Goal: Task Accomplishment & Management: Manage account settings

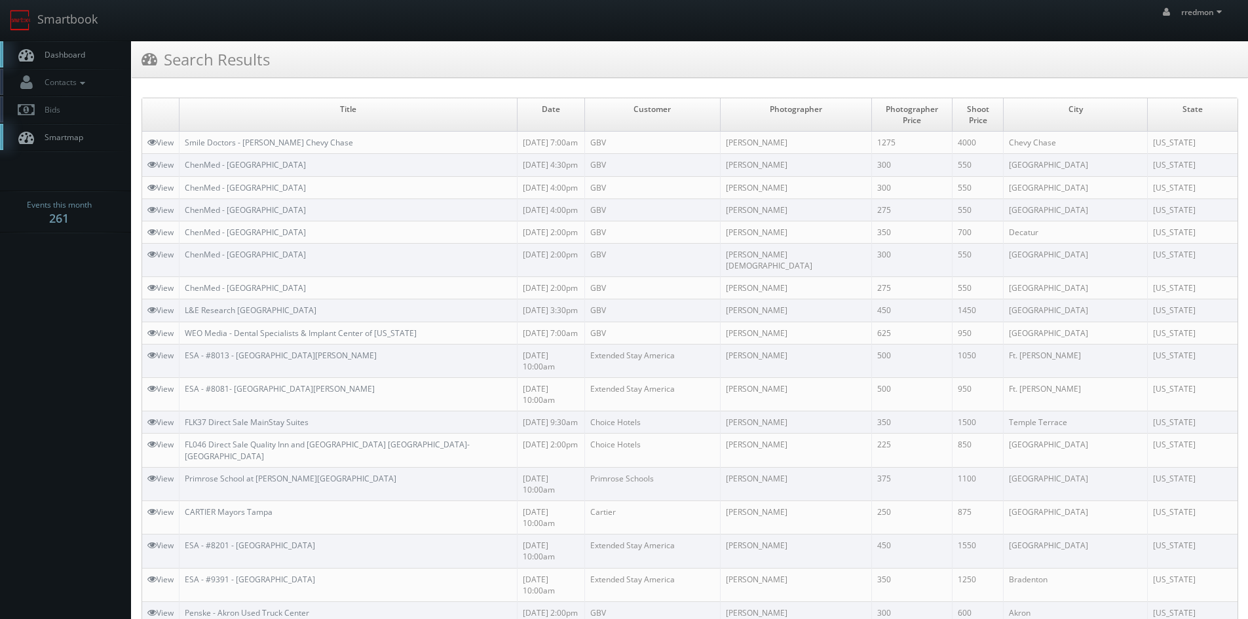
click at [88, 62] on link "Dashboard" at bounding box center [65, 54] width 131 height 27
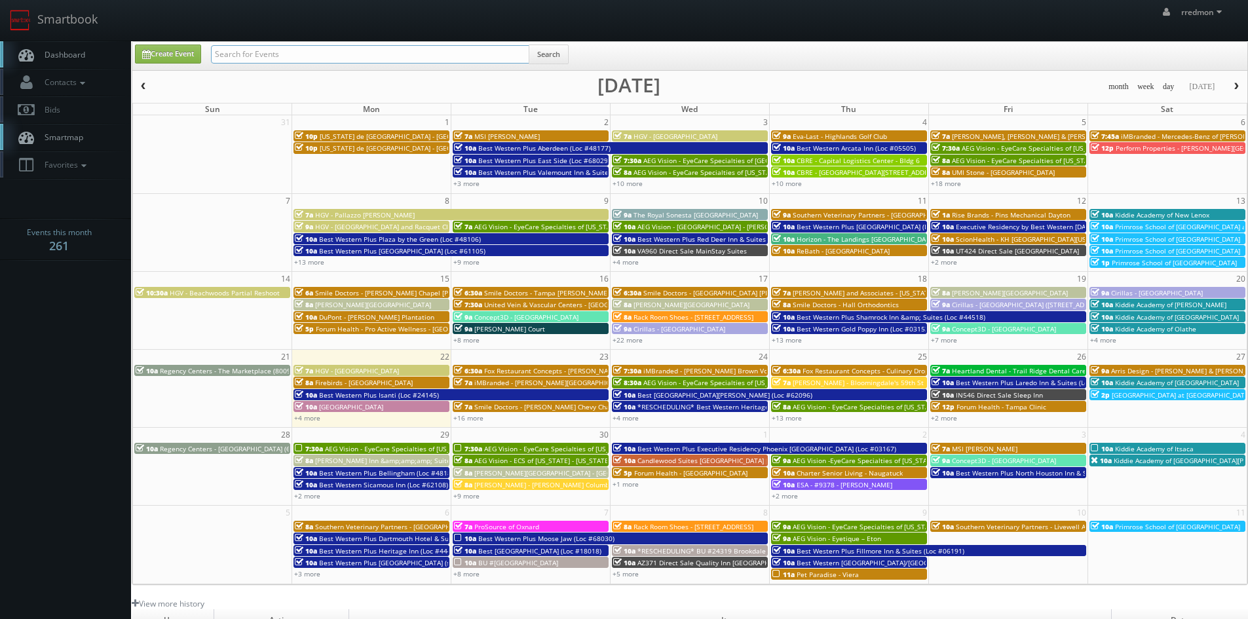
click at [264, 52] on input "text" at bounding box center [370, 54] width 318 height 18
type input "bridge property management"
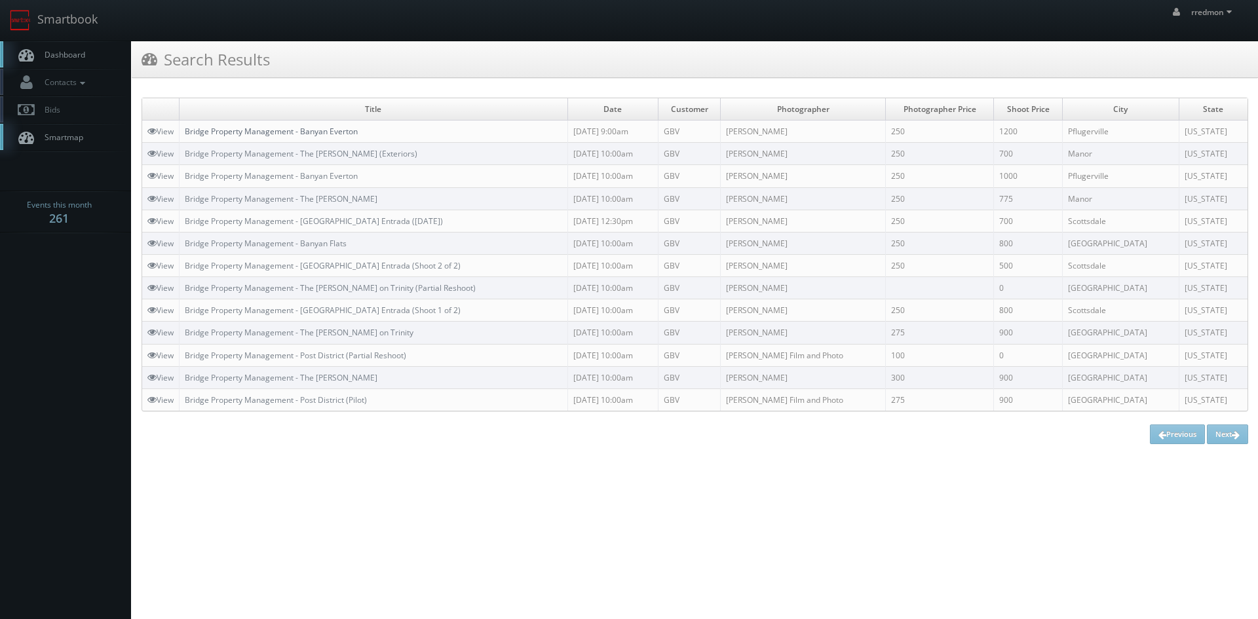
click at [317, 134] on link "Bridge Property Management - Banyan Everton" at bounding box center [271, 131] width 173 height 11
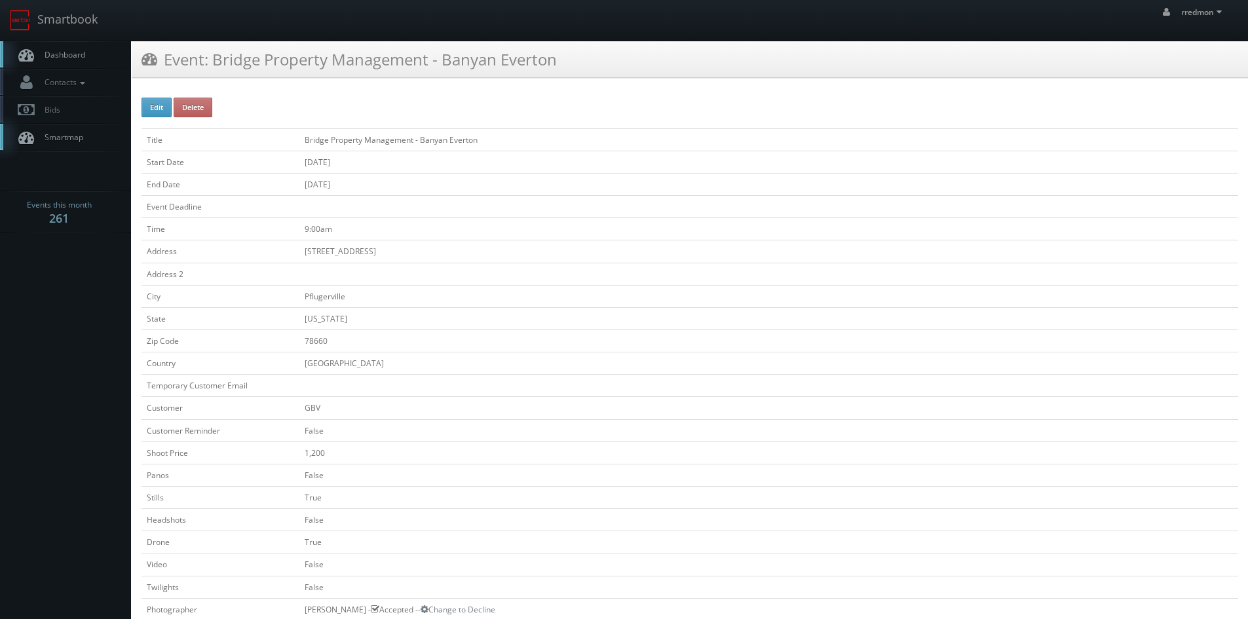
click at [84, 57] on span "Dashboard" at bounding box center [61, 54] width 47 height 11
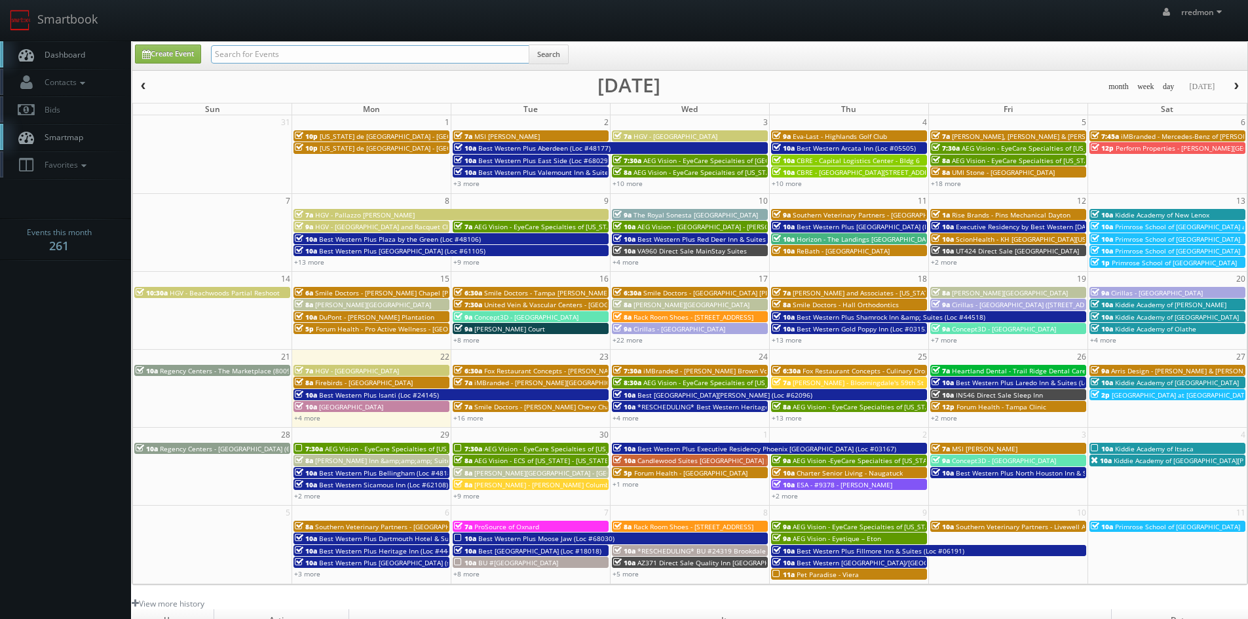
click at [325, 57] on input "text" at bounding box center [370, 54] width 318 height 18
type input "bridge property management"
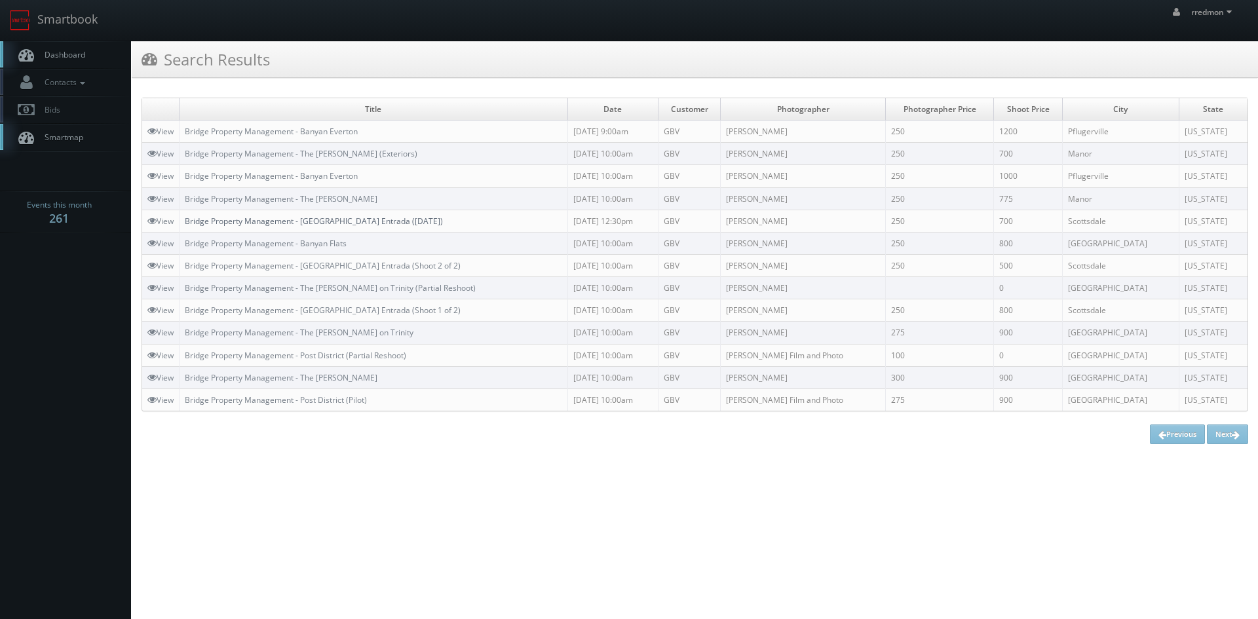
click at [408, 216] on link "Bridge Property Management - Scottsdale Entrada (August 2024)" at bounding box center [314, 221] width 258 height 11
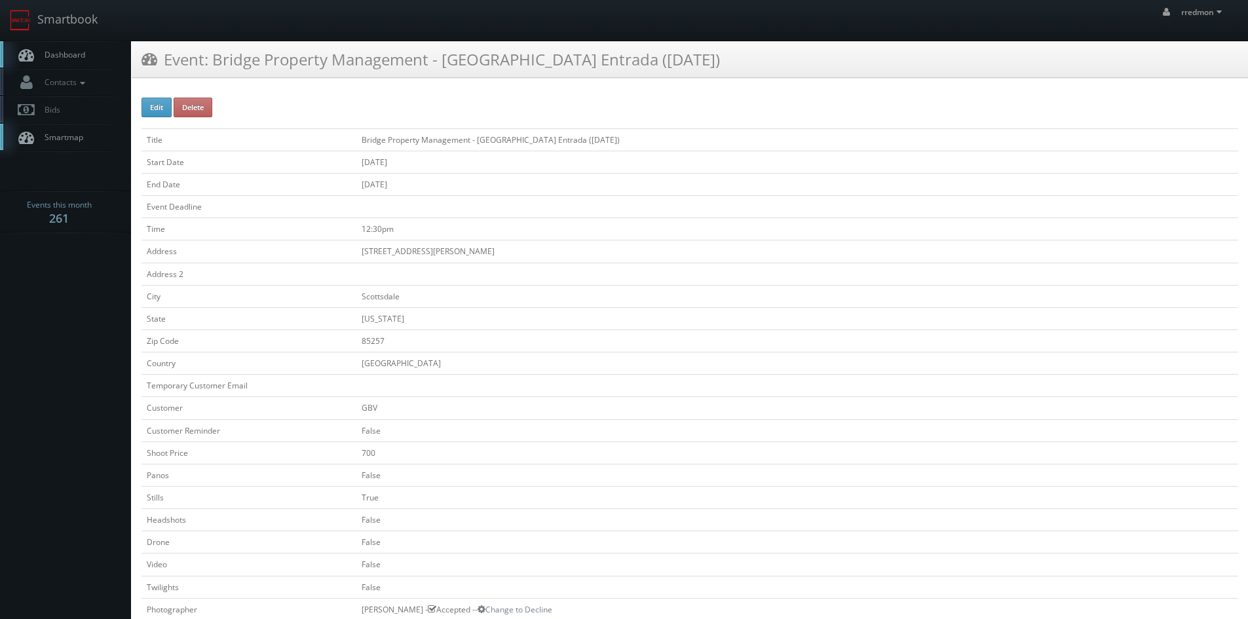
click at [83, 55] on span "Dashboard" at bounding box center [61, 54] width 47 height 11
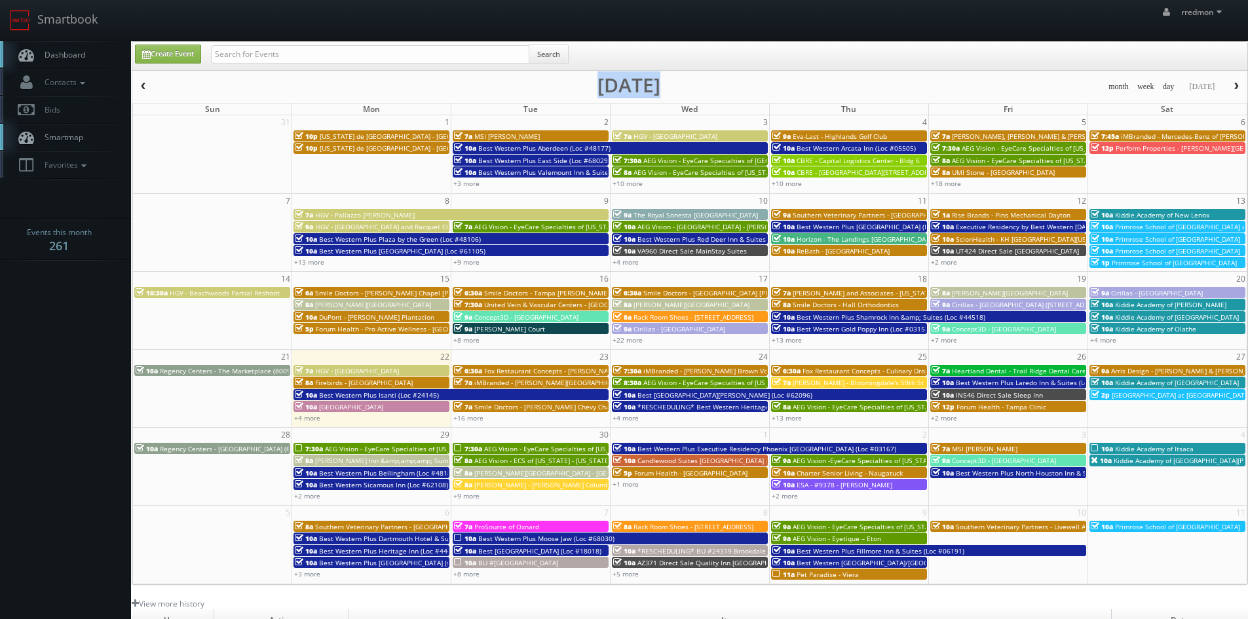
drag, startPoint x: 615, startPoint y: 266, endPoint x: 622, endPoint y: 270, distance: 8.2
click at [622, 270] on div "month week day today September 2025 Sun Mon Tue Wed Thu Fri Sat 31 1 2 3 4 5 6 …" at bounding box center [689, 332] width 1115 height 506
click at [750, 90] on div "month week day today September 2025" at bounding box center [689, 87] width 1115 height 16
click at [316, 419] on link "+4 more" at bounding box center [307, 417] width 26 height 9
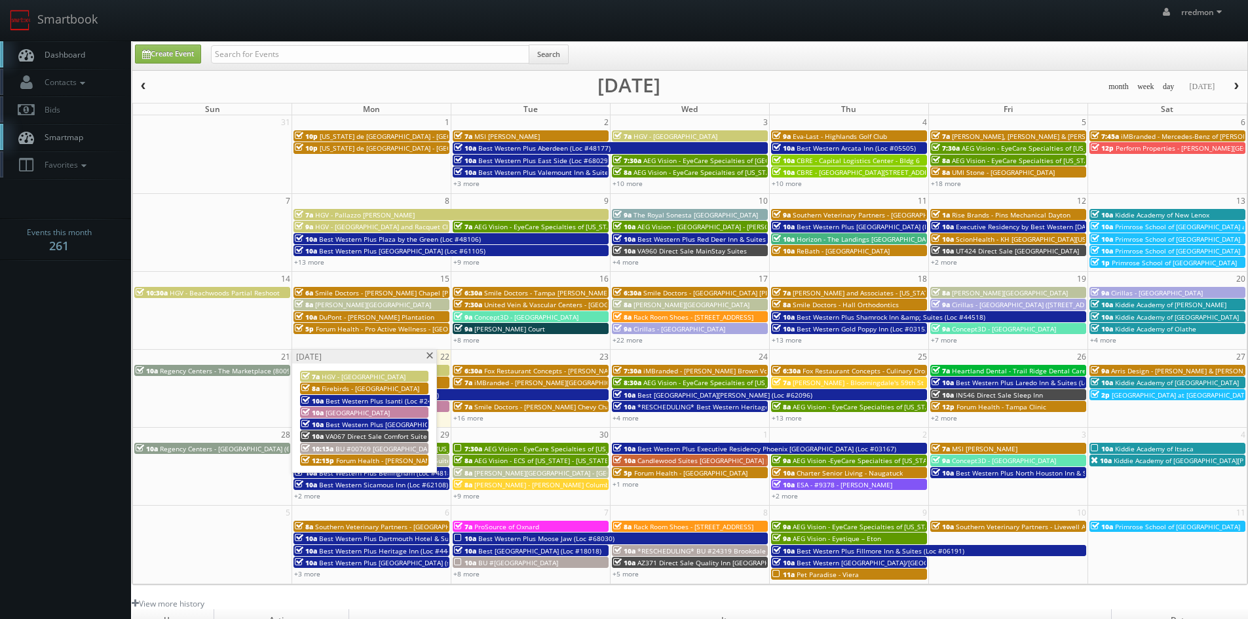
click at [427, 356] on span at bounding box center [429, 356] width 9 height 7
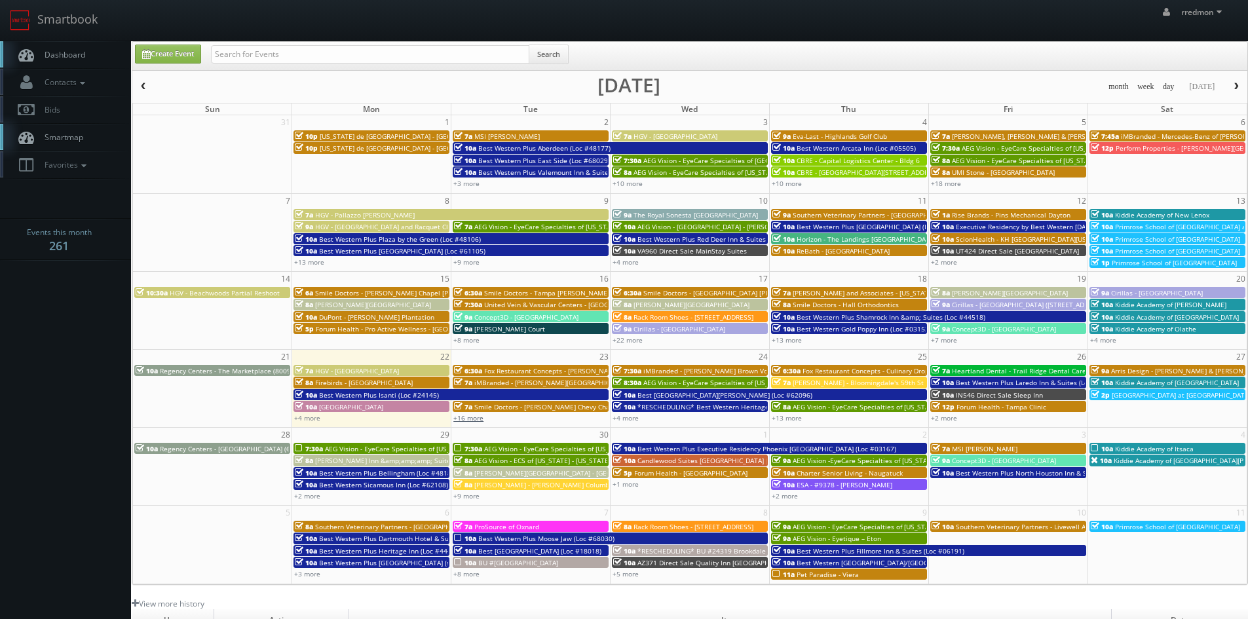
click at [479, 419] on link "+16 more" at bounding box center [468, 417] width 30 height 9
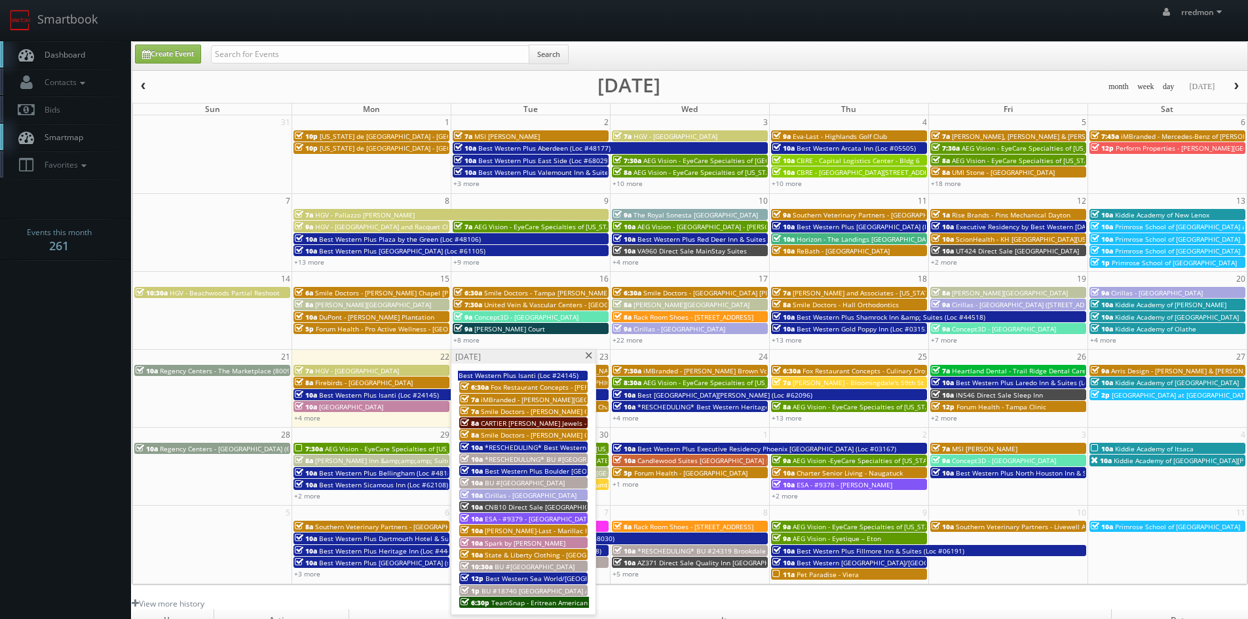
click at [588, 355] on span at bounding box center [588, 356] width 9 height 7
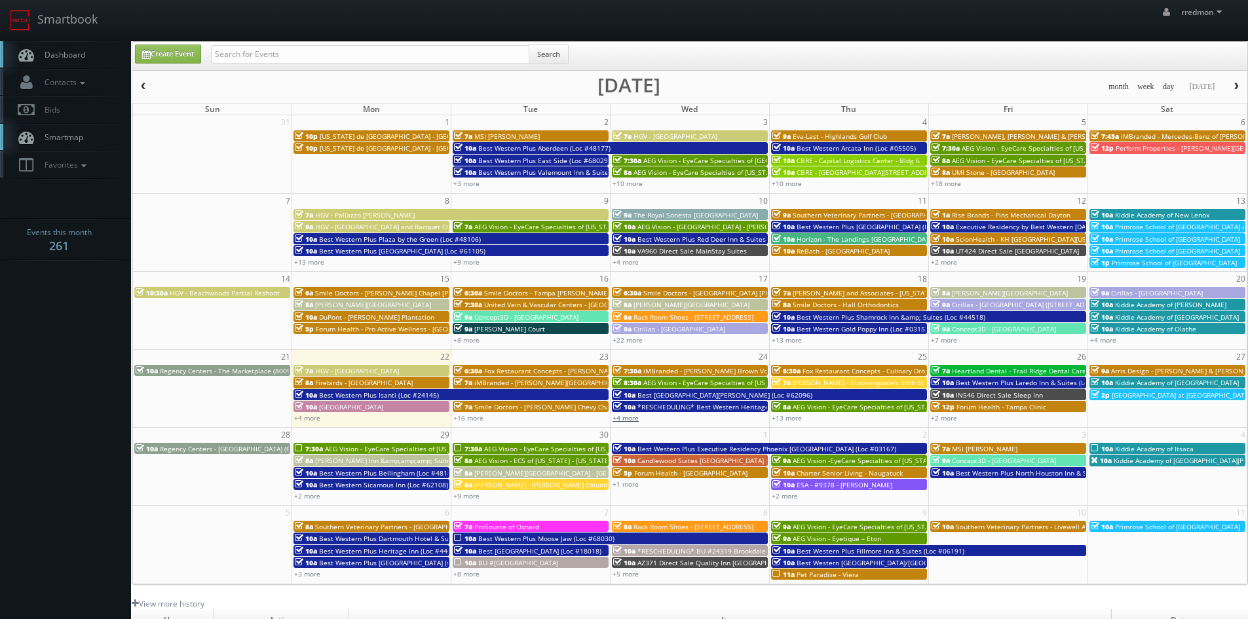
click at [630, 419] on link "+4 more" at bounding box center [626, 417] width 26 height 9
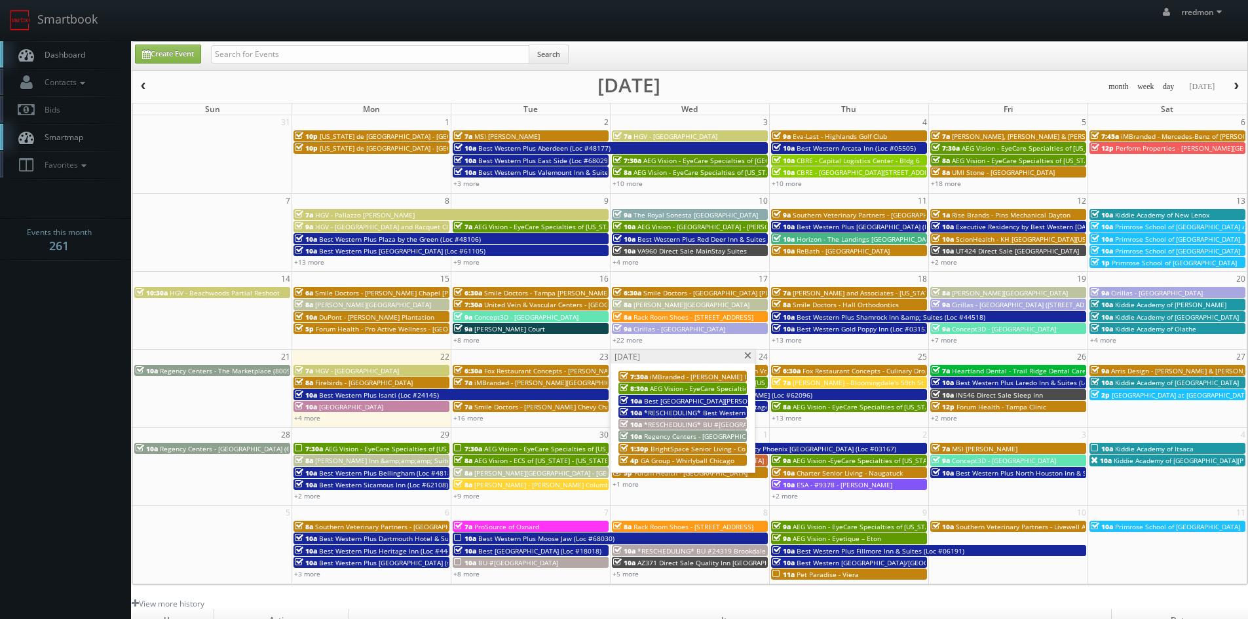
click at [745, 354] on span at bounding box center [748, 356] width 9 height 7
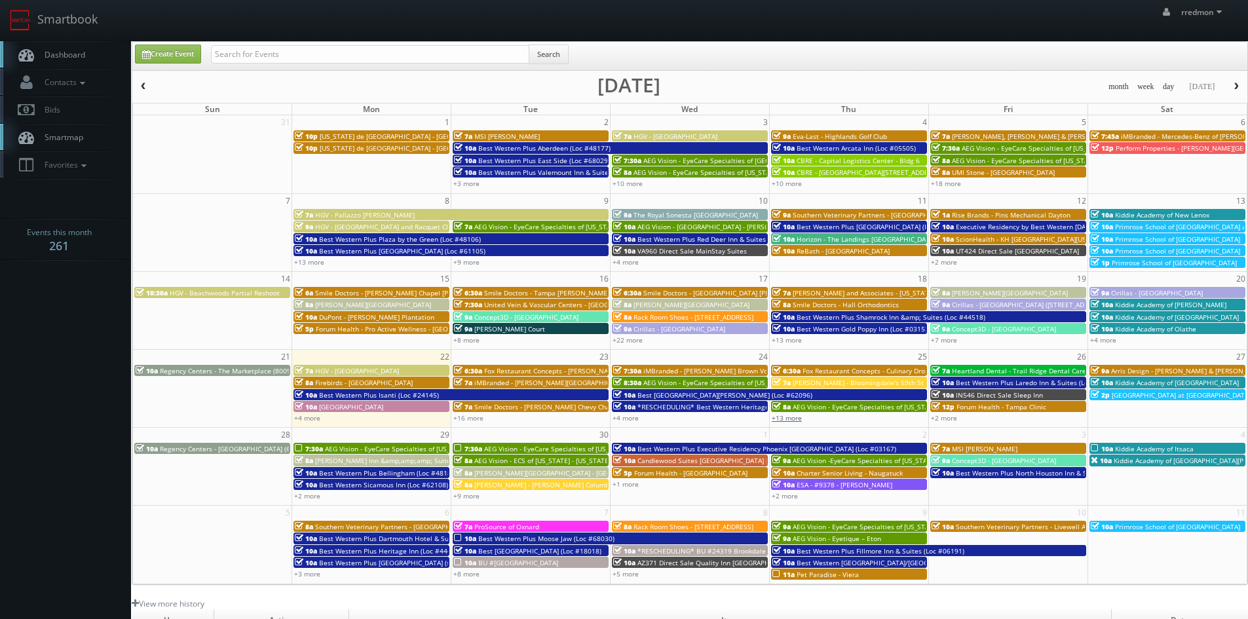
click at [778, 414] on link "+13 more" at bounding box center [787, 417] width 30 height 9
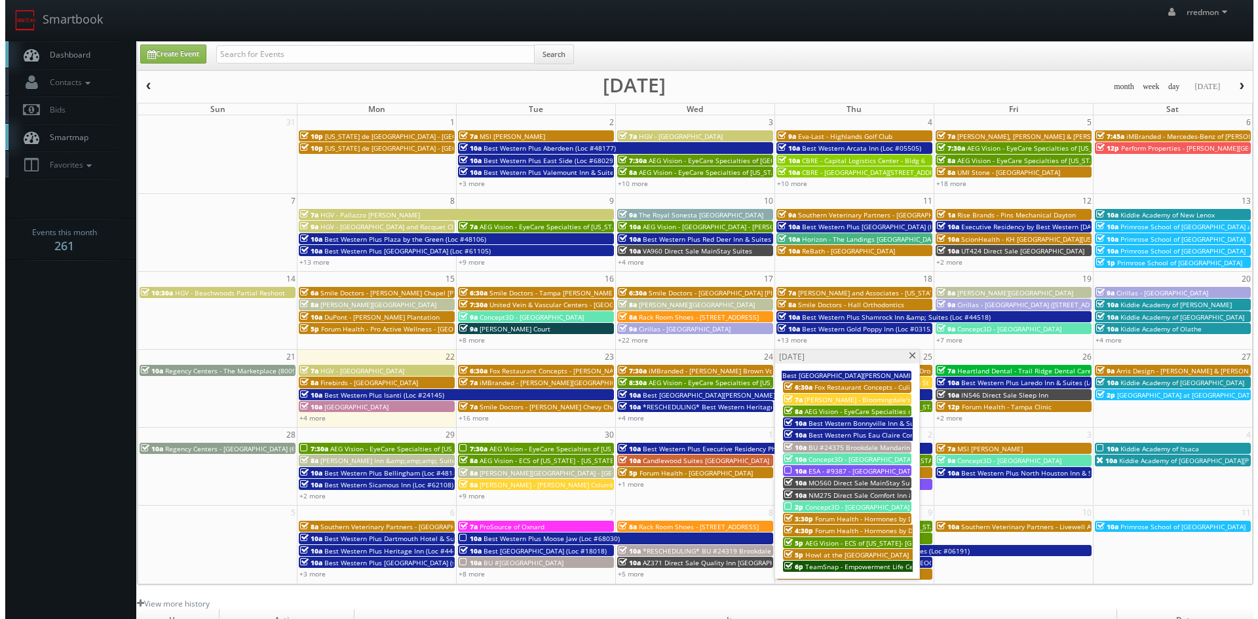
scroll to position [236, 0]
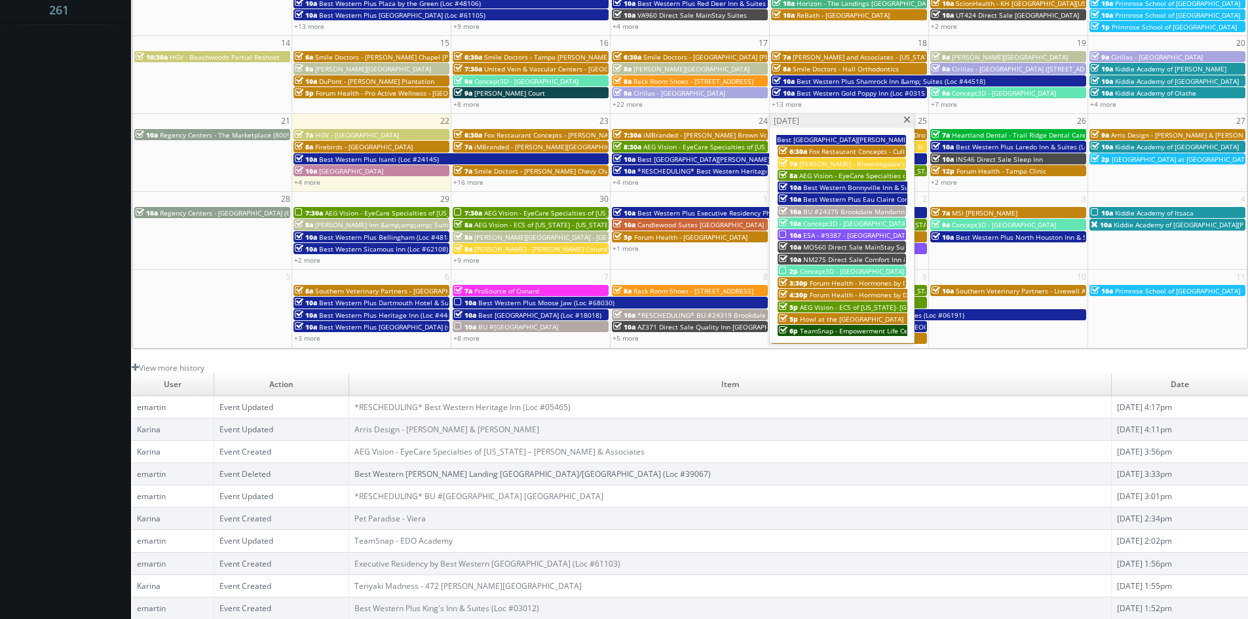
click at [827, 269] on span "Concept3D - [GEOGRAPHIC_DATA]" at bounding box center [852, 271] width 104 height 9
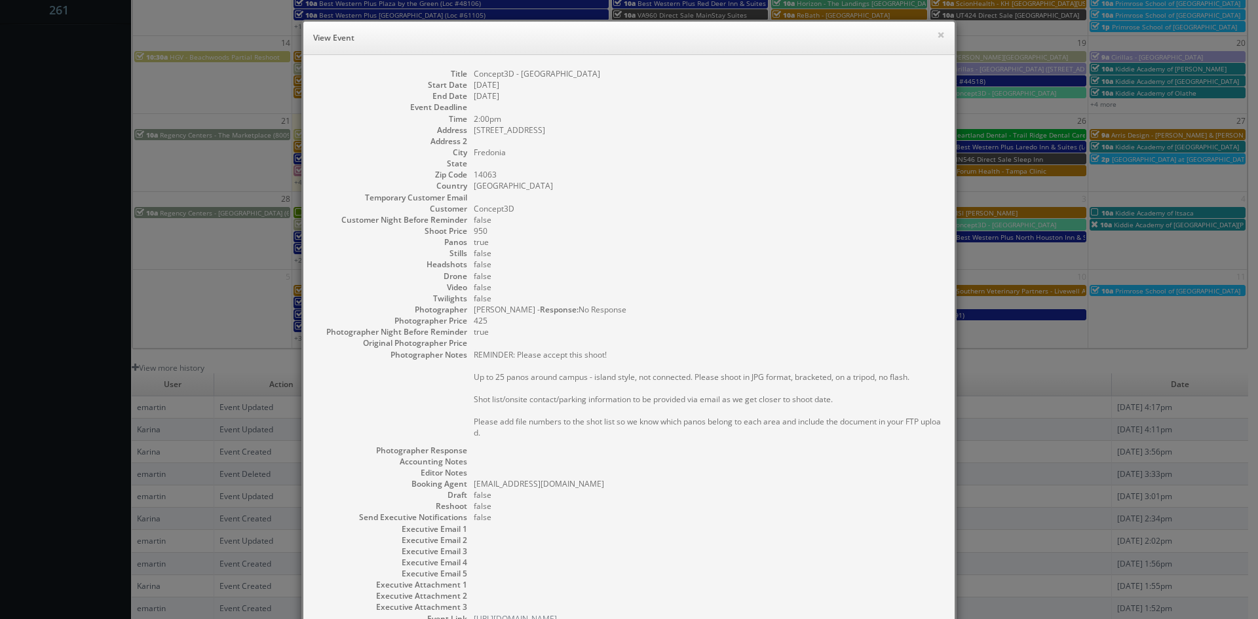
scroll to position [98, 0]
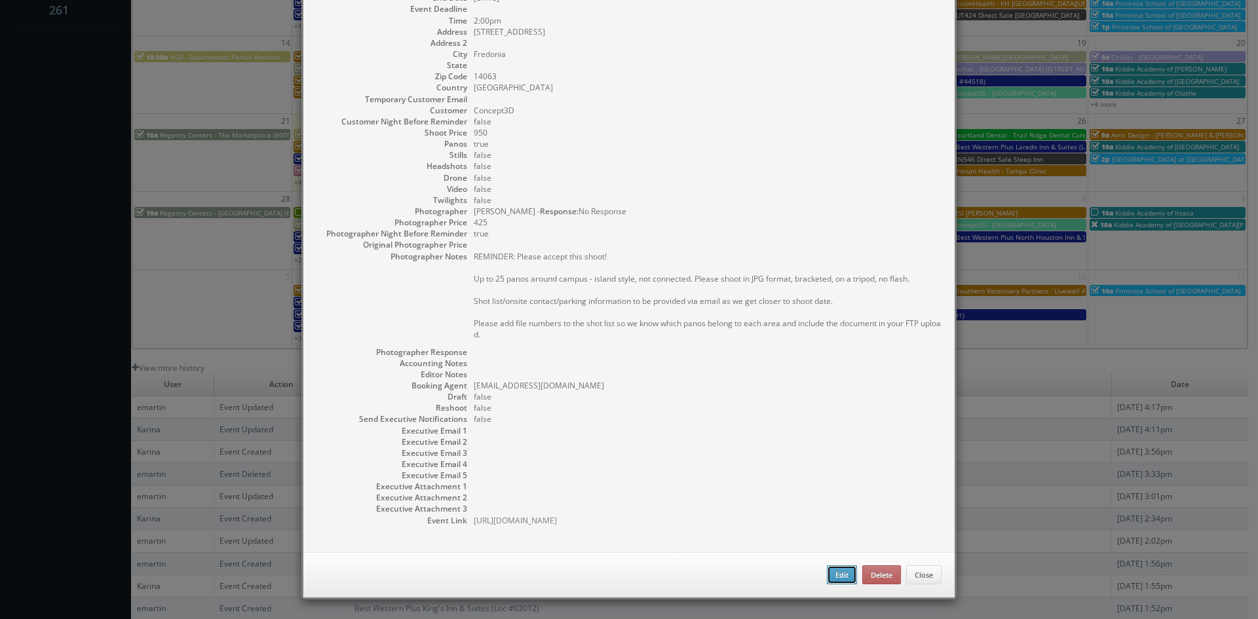
click at [827, 579] on button "Edit" at bounding box center [842, 575] width 30 height 20
type input "Concept3D - [GEOGRAPHIC_DATA]"
type input "280 Central Ave."
type input "Fredonia"
type input "14063"
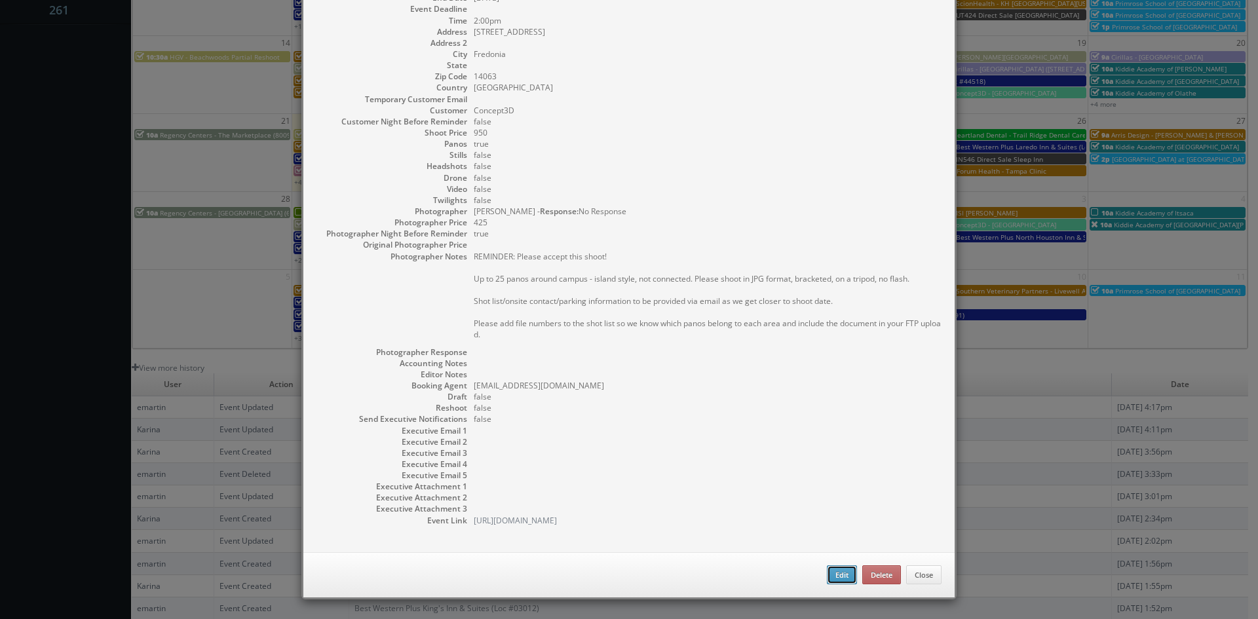
type input "950"
checkbox input "true"
type input "09/25/2025"
type input "2:00pm"
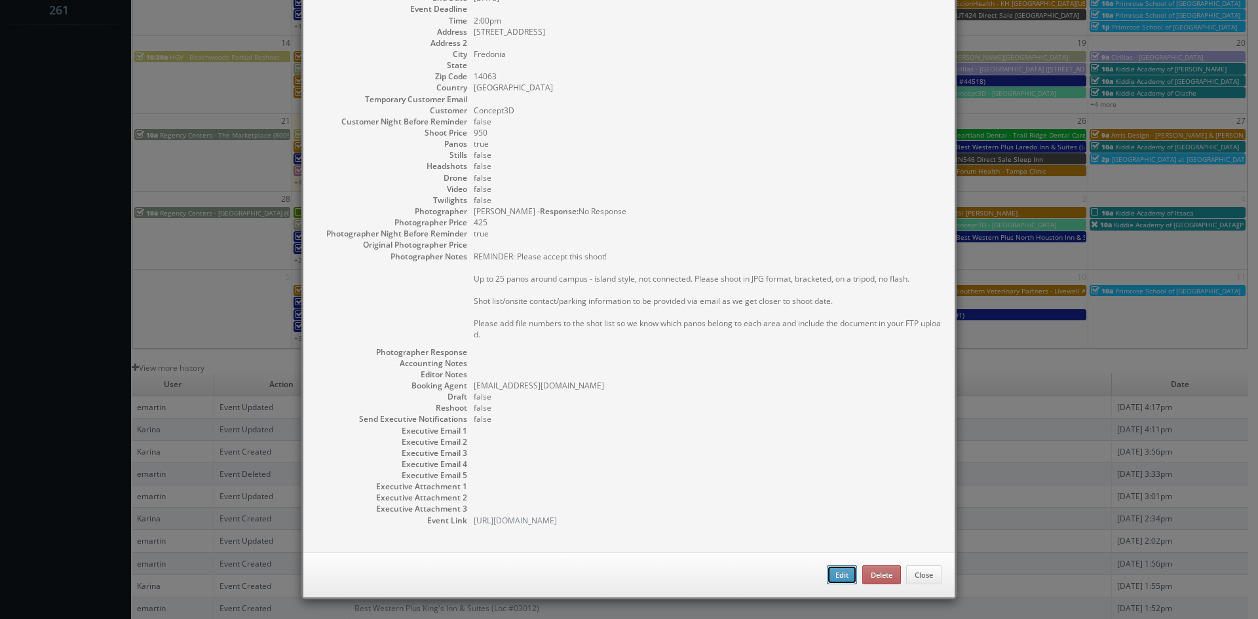
checkbox input "true"
type textarea "REMINDER: Please accept this shoot! Up to 25 panos around campus - island style…"
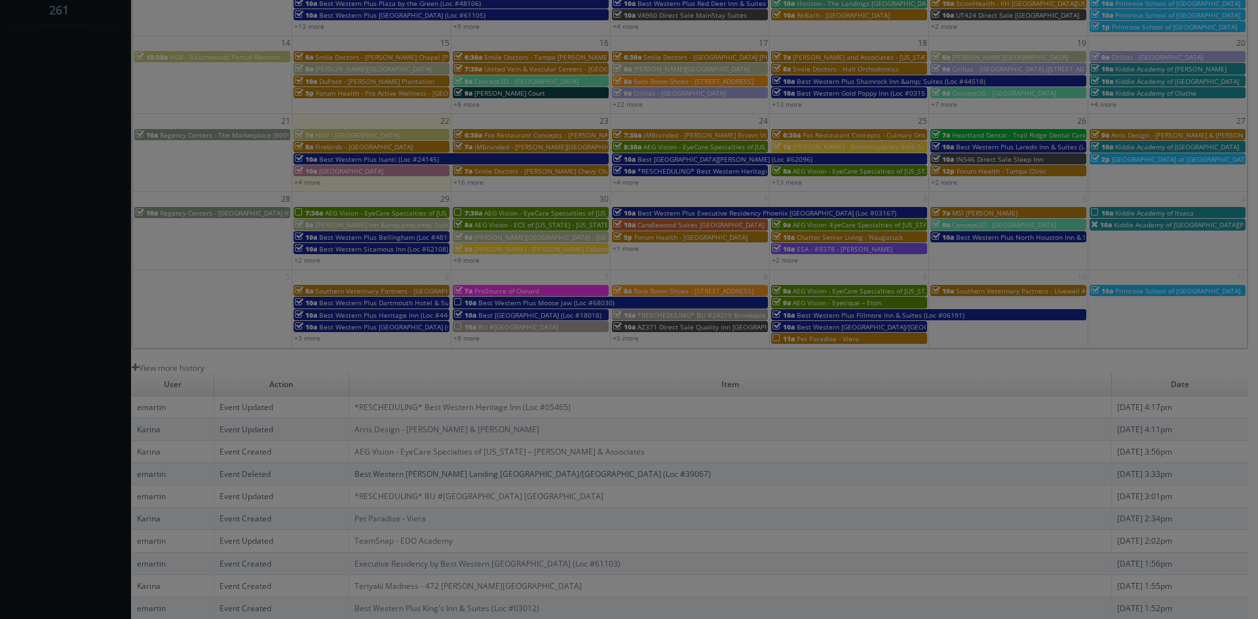
type input "950"
type input "425"
select select "clientsuccess@concept3d.com"
select select "info@johnangelophoto.com"
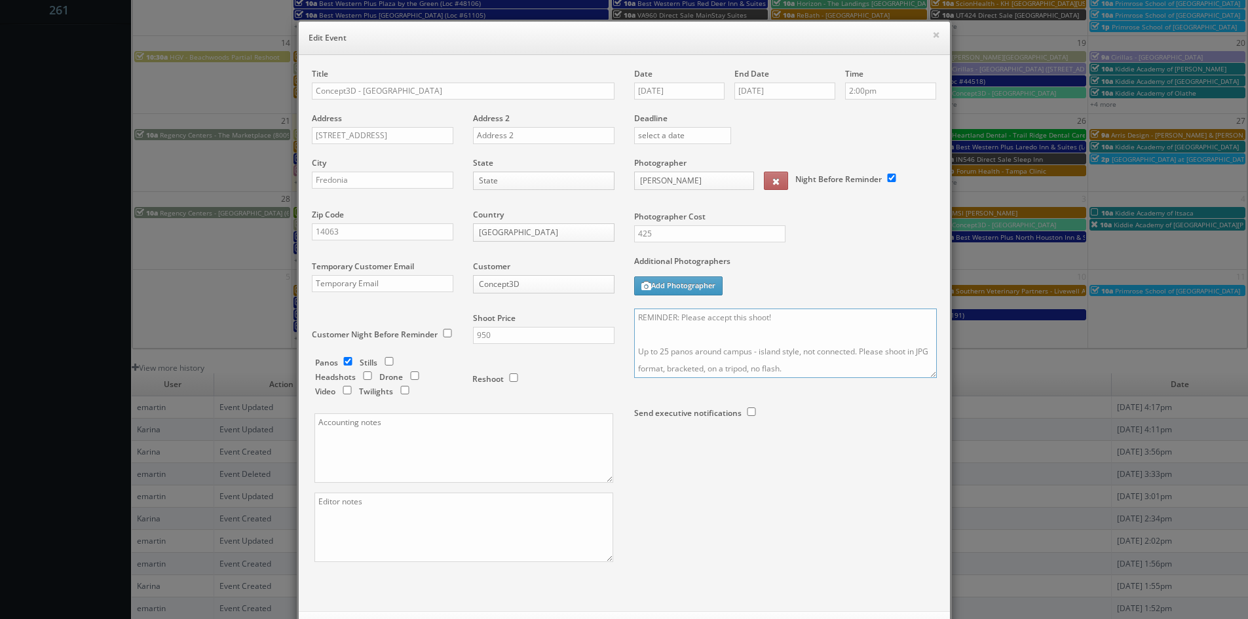
click at [774, 319] on textarea "REMINDER: Please accept this shoot! Up to 25 panos around campus - island style…" at bounding box center [785, 343] width 303 height 69
click at [932, 39] on button "×" at bounding box center [936, 34] width 8 height 9
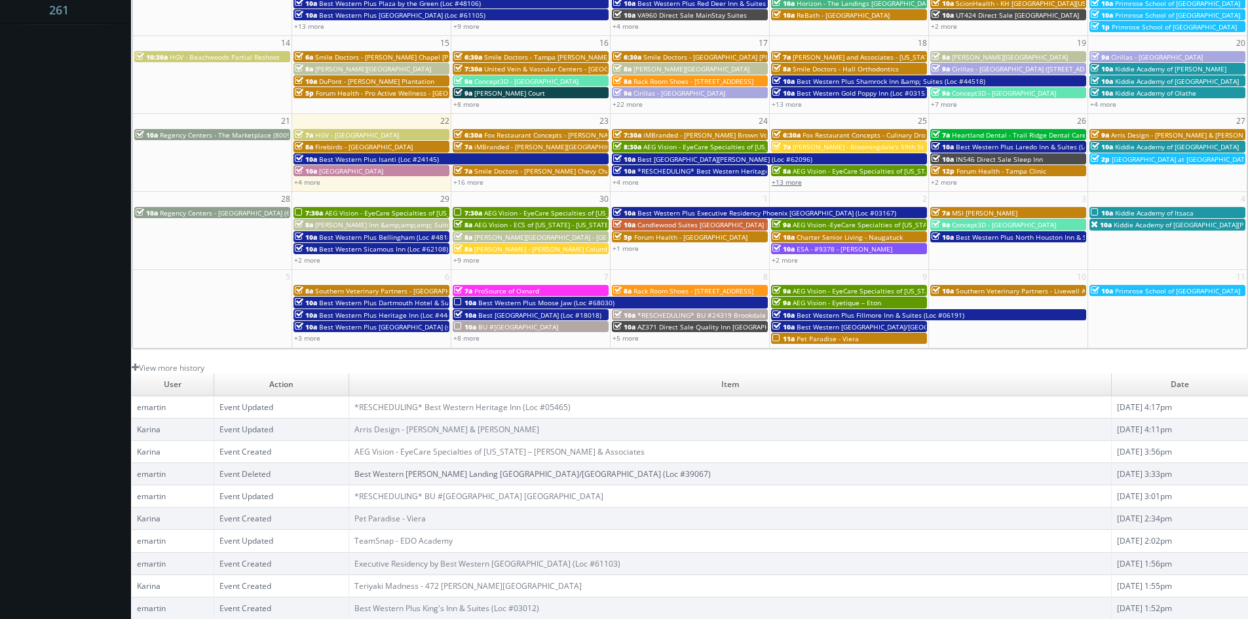
click at [789, 183] on link "+13 more" at bounding box center [787, 182] width 30 height 9
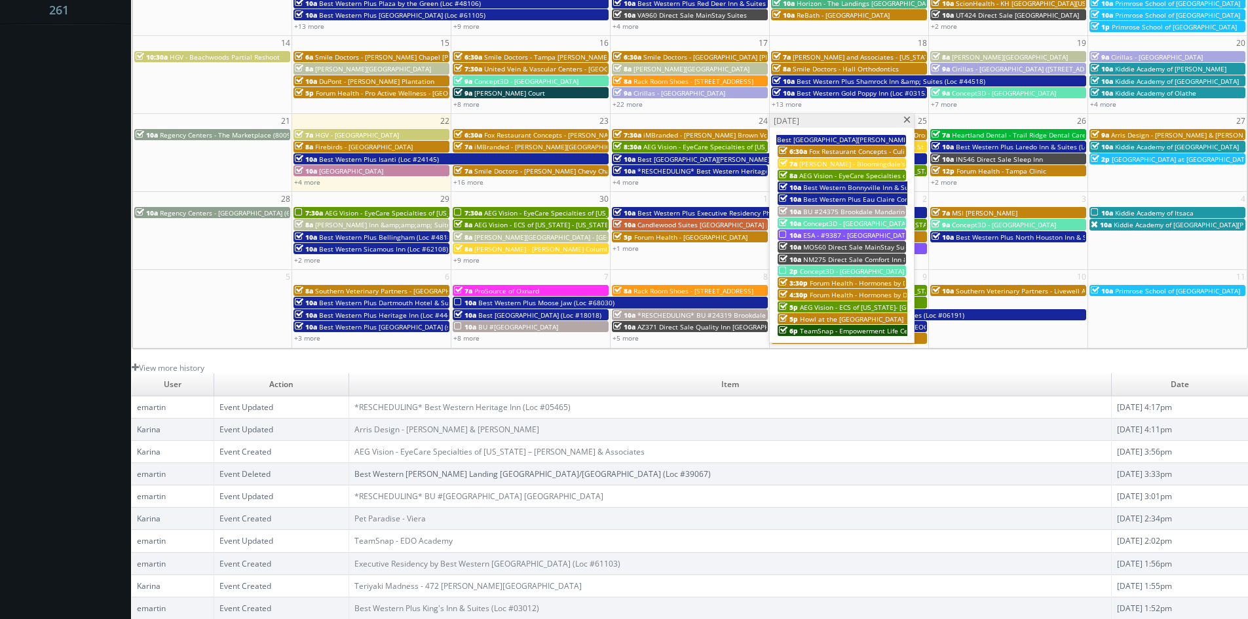
click at [870, 231] on span "ESA - #9387 - [GEOGRAPHIC_DATA]" at bounding box center [857, 235] width 108 height 9
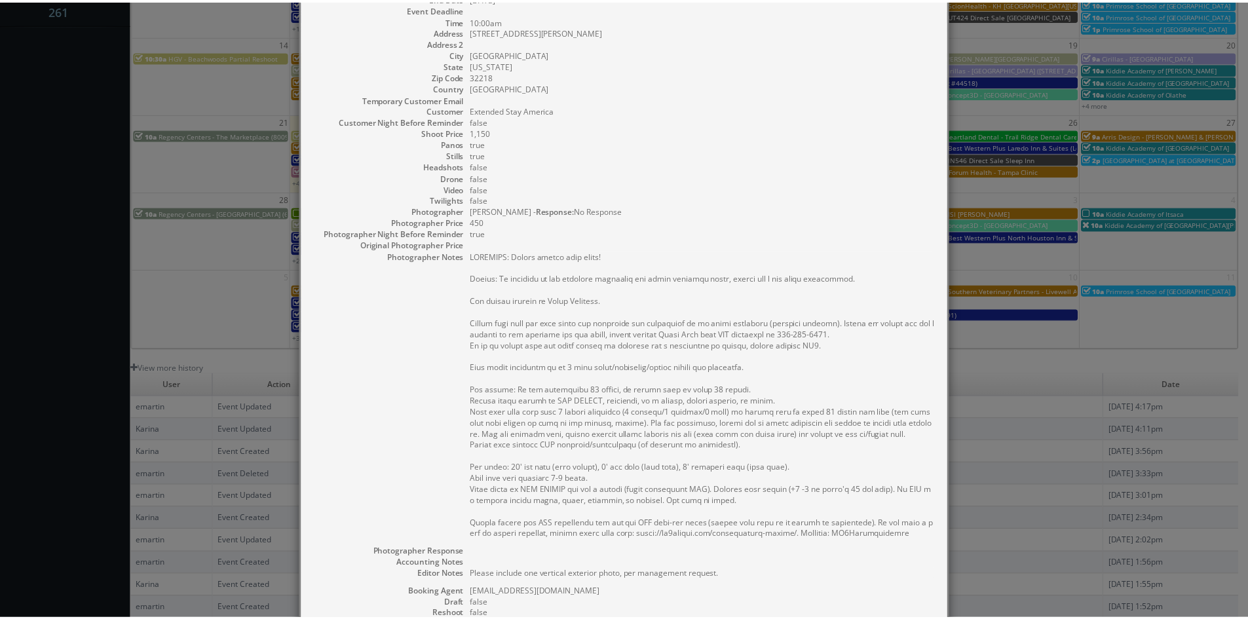
scroll to position [0, 0]
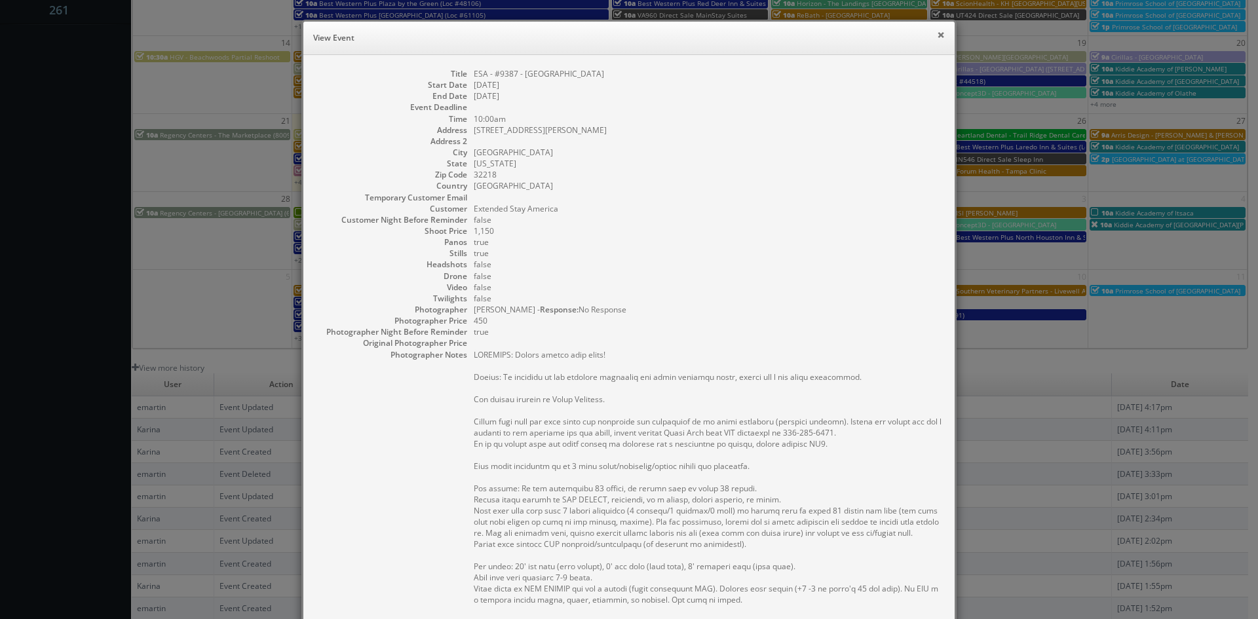
click at [937, 35] on button "×" at bounding box center [941, 34] width 8 height 9
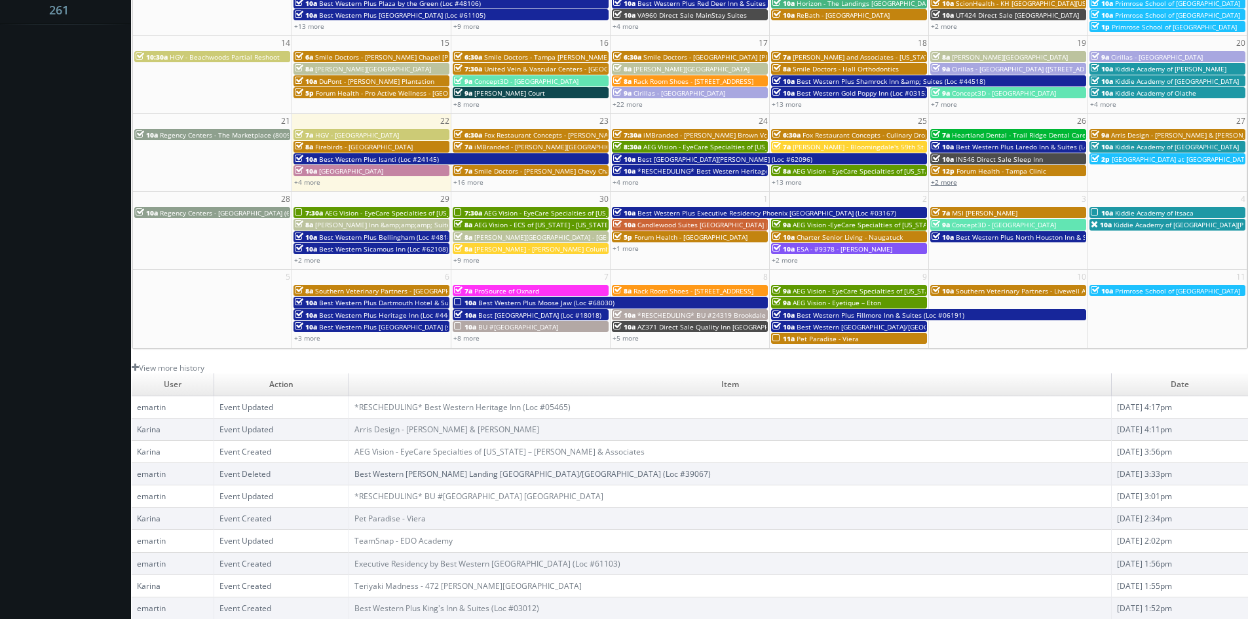
click at [947, 184] on link "+2 more" at bounding box center [944, 182] width 26 height 9
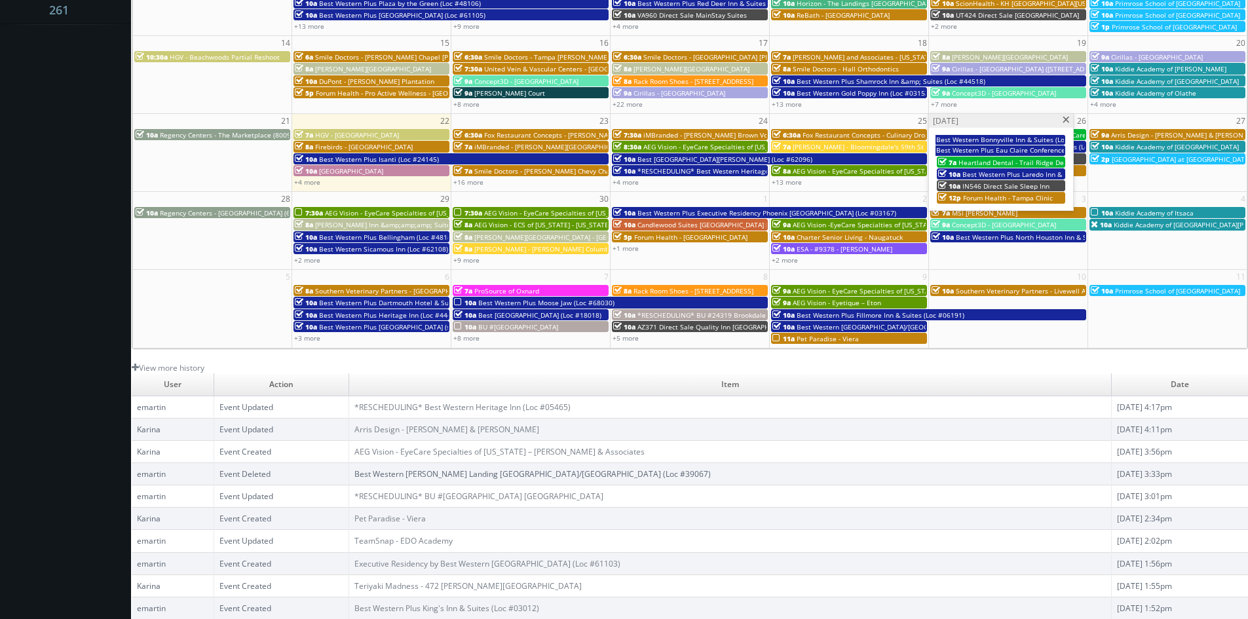
click at [1063, 121] on span at bounding box center [1066, 120] width 9 height 7
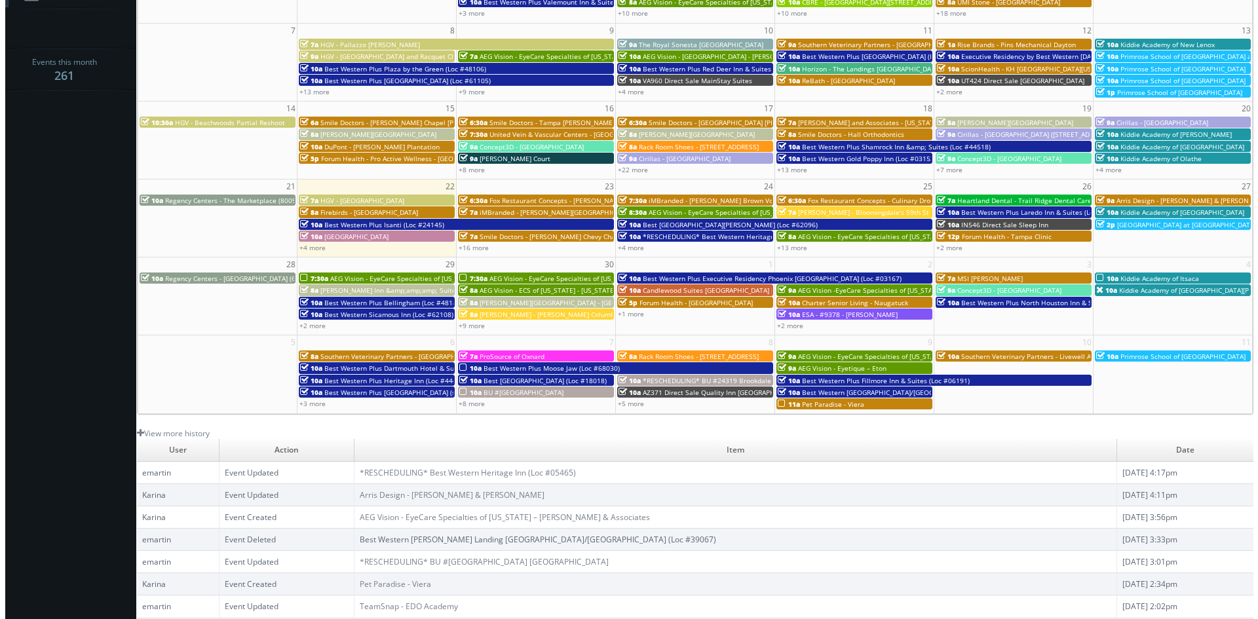
scroll to position [105, 0]
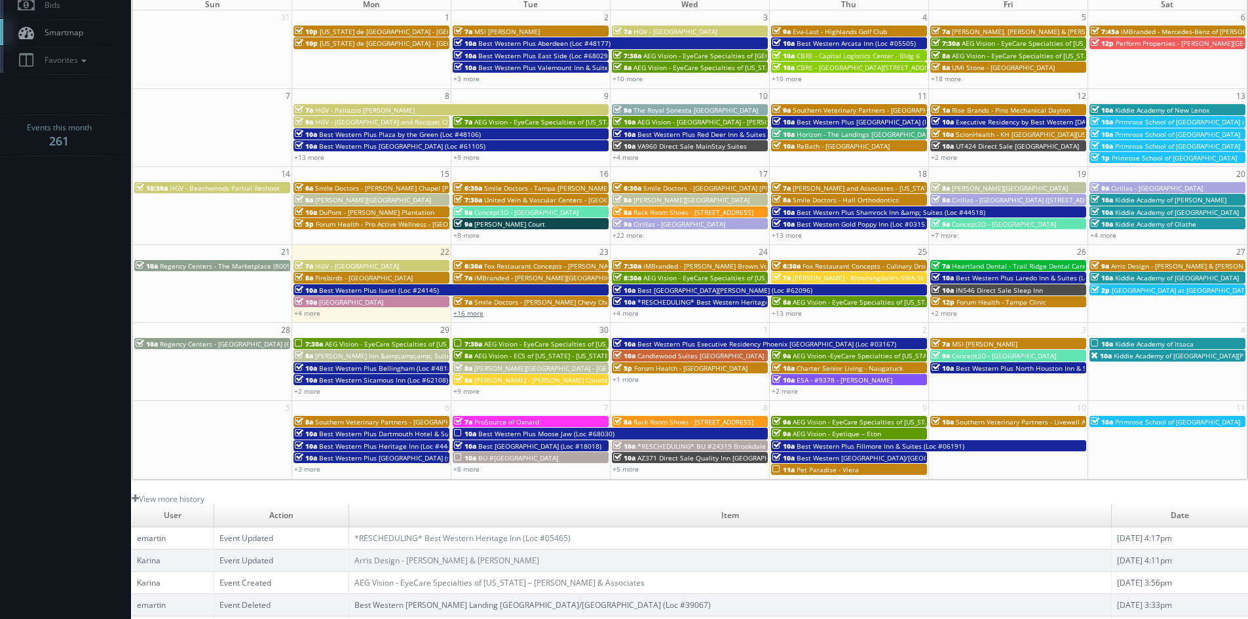
click at [461, 316] on link "+16 more" at bounding box center [468, 313] width 30 height 9
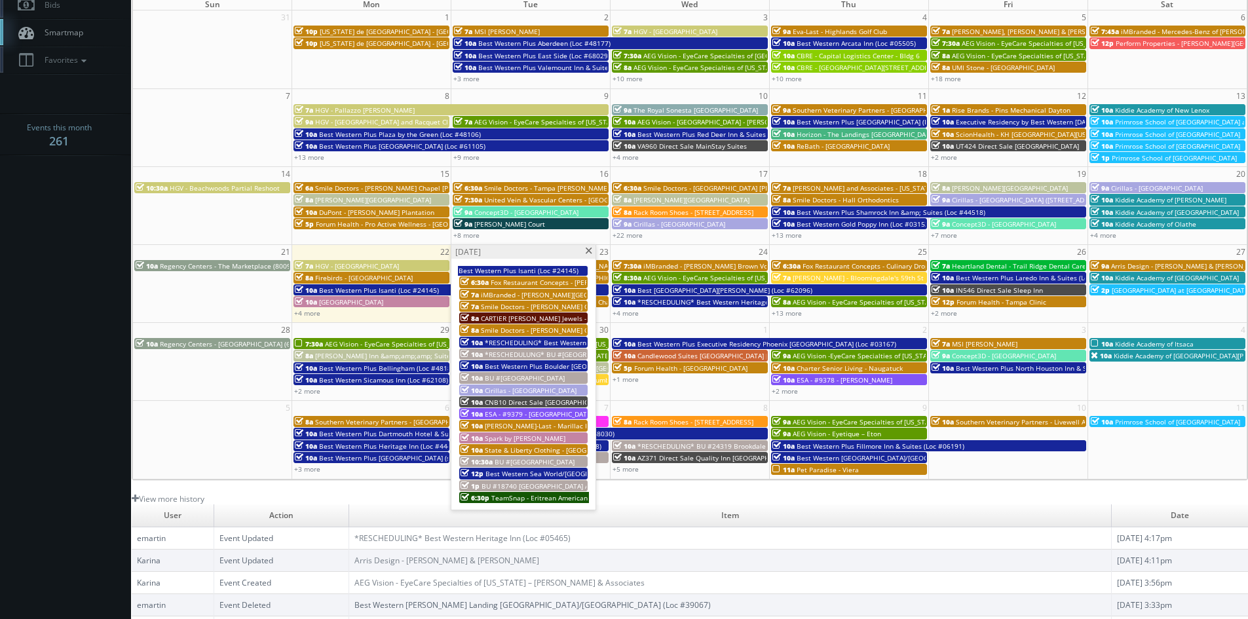
click at [489, 315] on span "CARTIER [PERSON_NAME] Jewels - [GEOGRAPHIC_DATA]" at bounding box center [567, 318] width 172 height 9
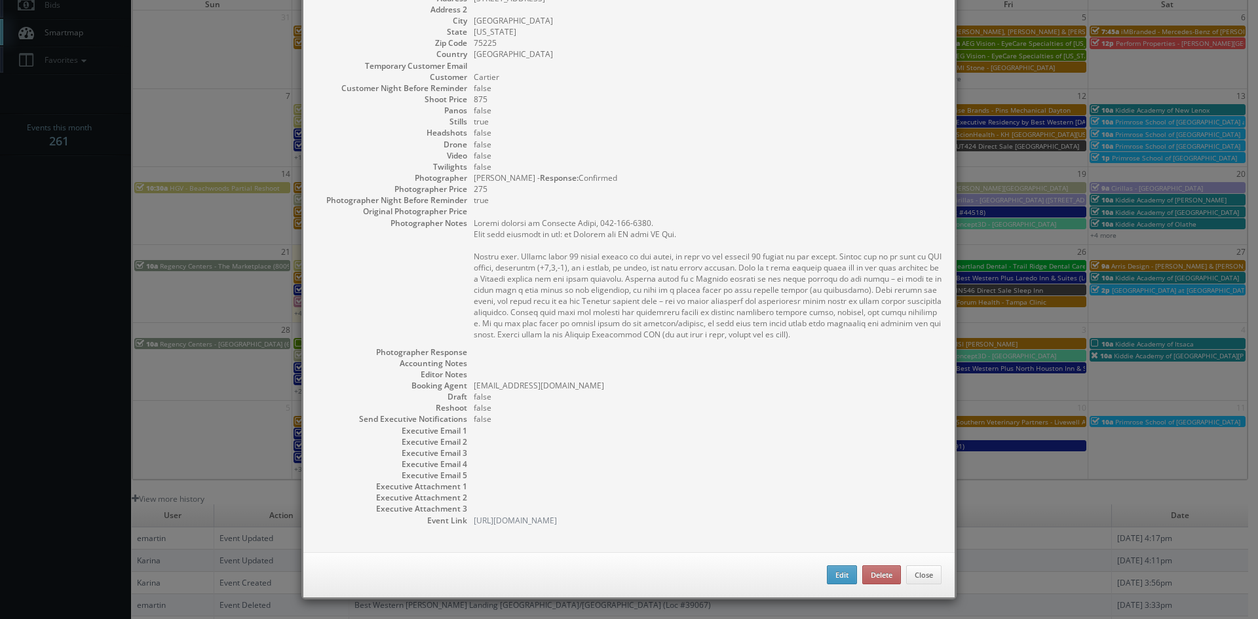
scroll to position [66, 0]
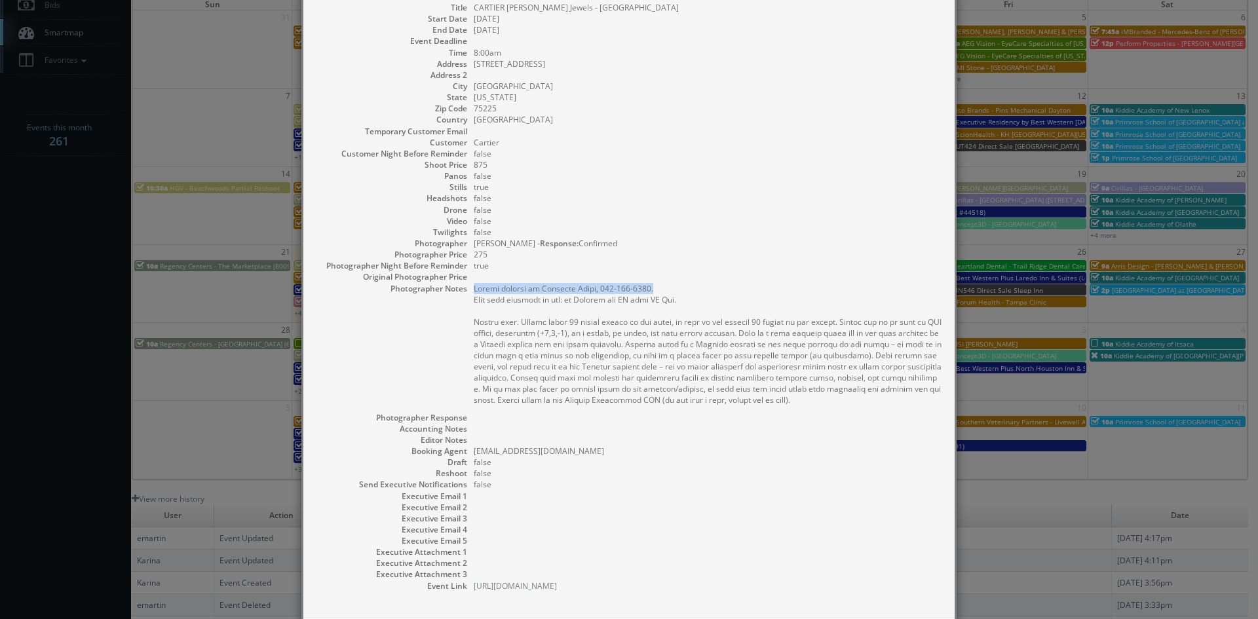
drag, startPoint x: 645, startPoint y: 289, endPoint x: 469, endPoint y: 290, distance: 175.6
click at [474, 290] on pre at bounding box center [708, 344] width 468 height 123
copy pre "Onsite contact is Cristina Salas, 972-342-9667."
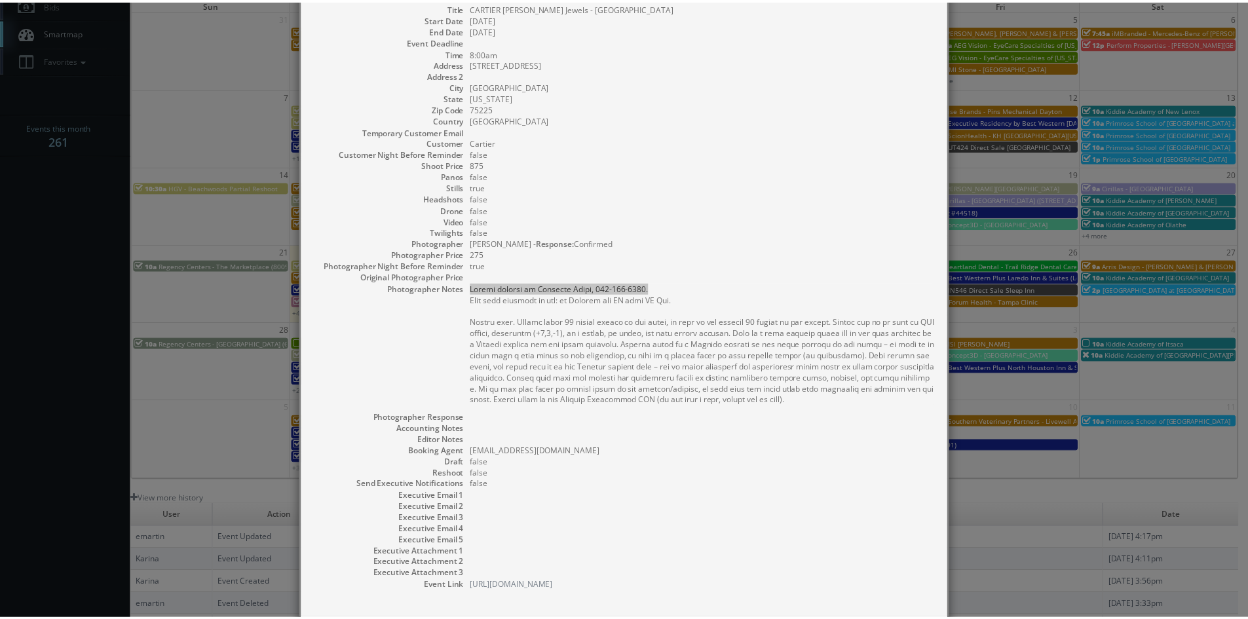
scroll to position [0, 0]
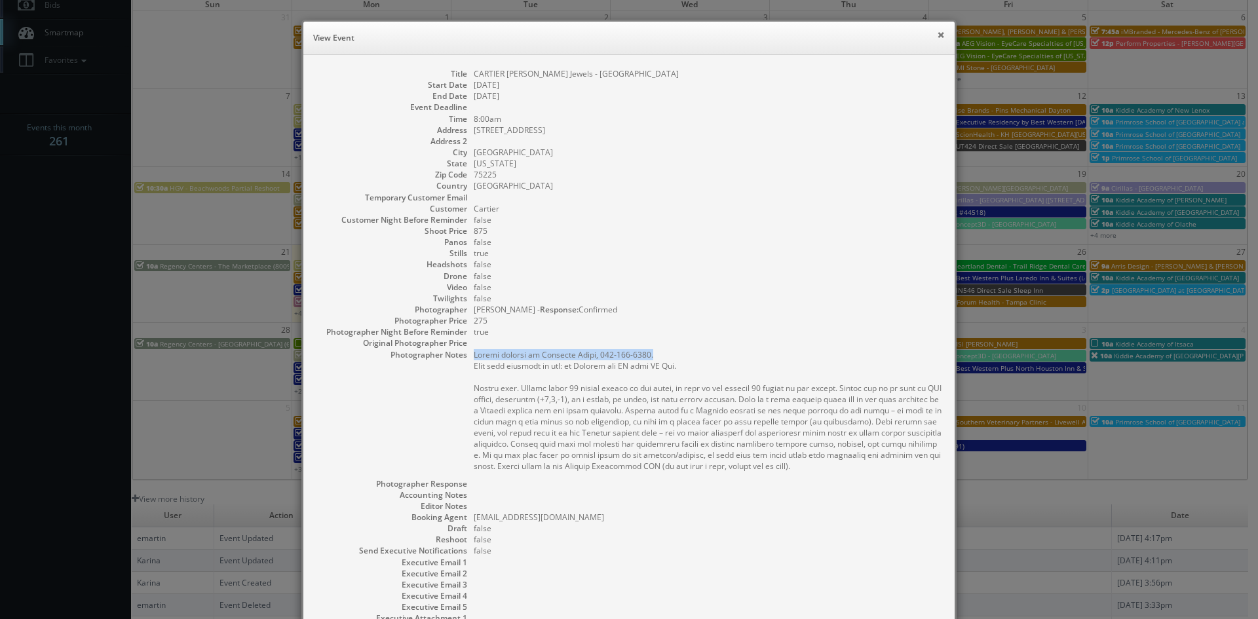
click at [937, 37] on button "×" at bounding box center [941, 34] width 8 height 9
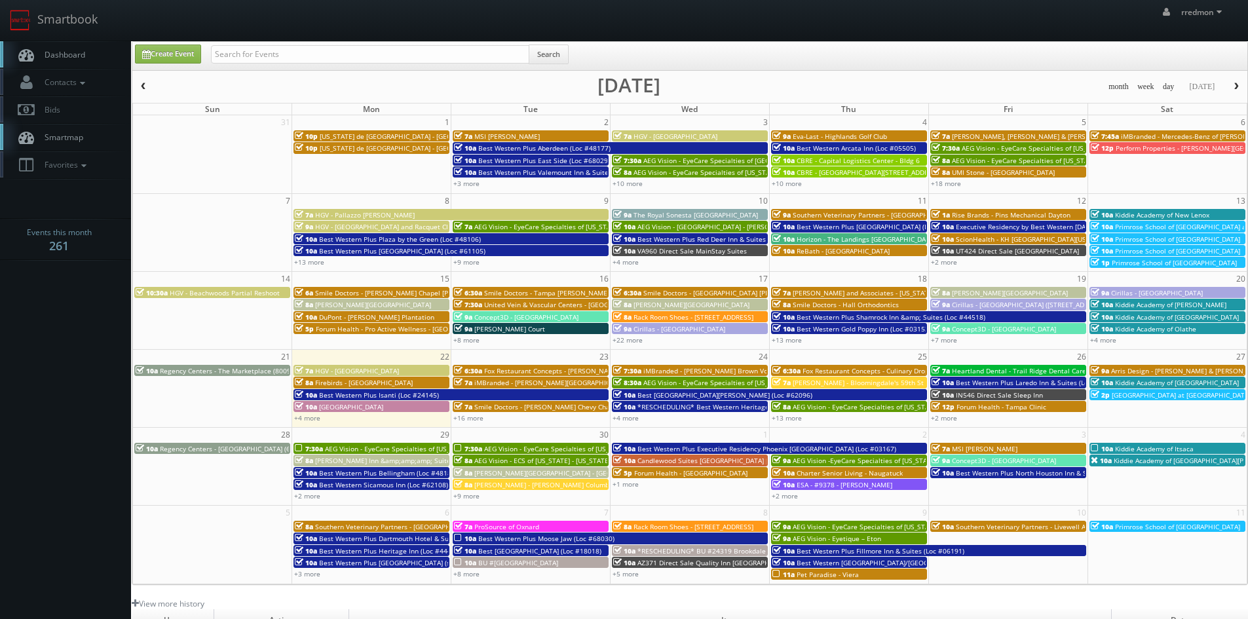
scroll to position [66, 0]
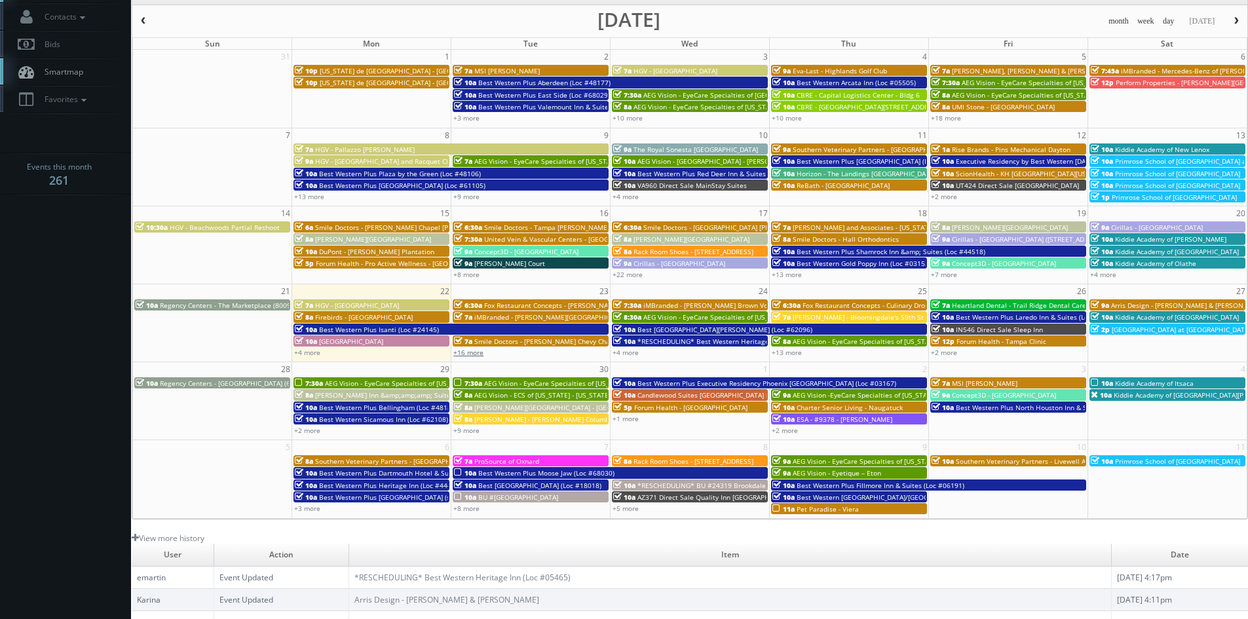
click at [474, 354] on link "+16 more" at bounding box center [468, 352] width 30 height 9
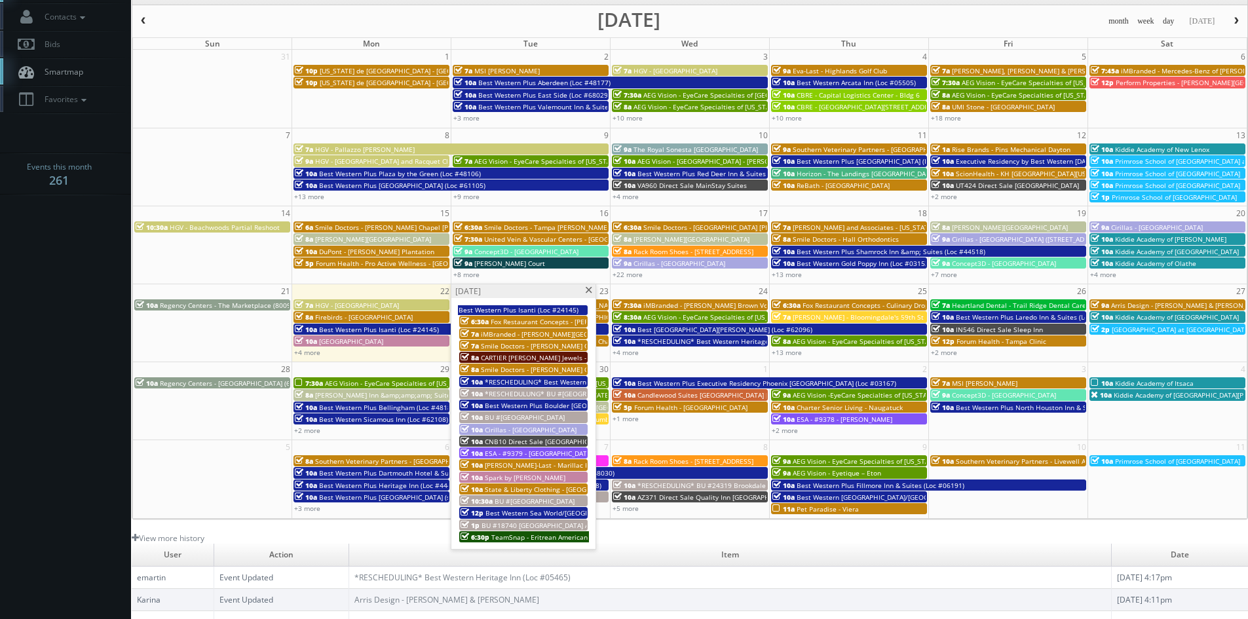
click at [487, 354] on span "CARTIER [PERSON_NAME] Jewels - [GEOGRAPHIC_DATA]" at bounding box center [567, 357] width 172 height 9
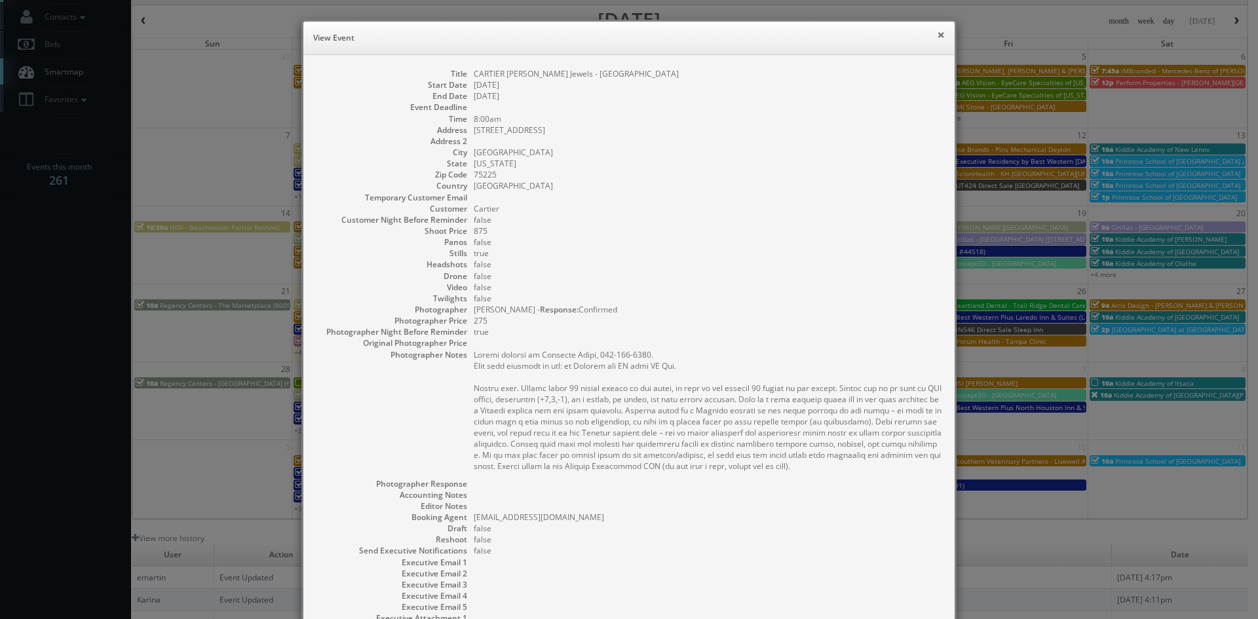
click at [939, 35] on button "×" at bounding box center [941, 34] width 8 height 9
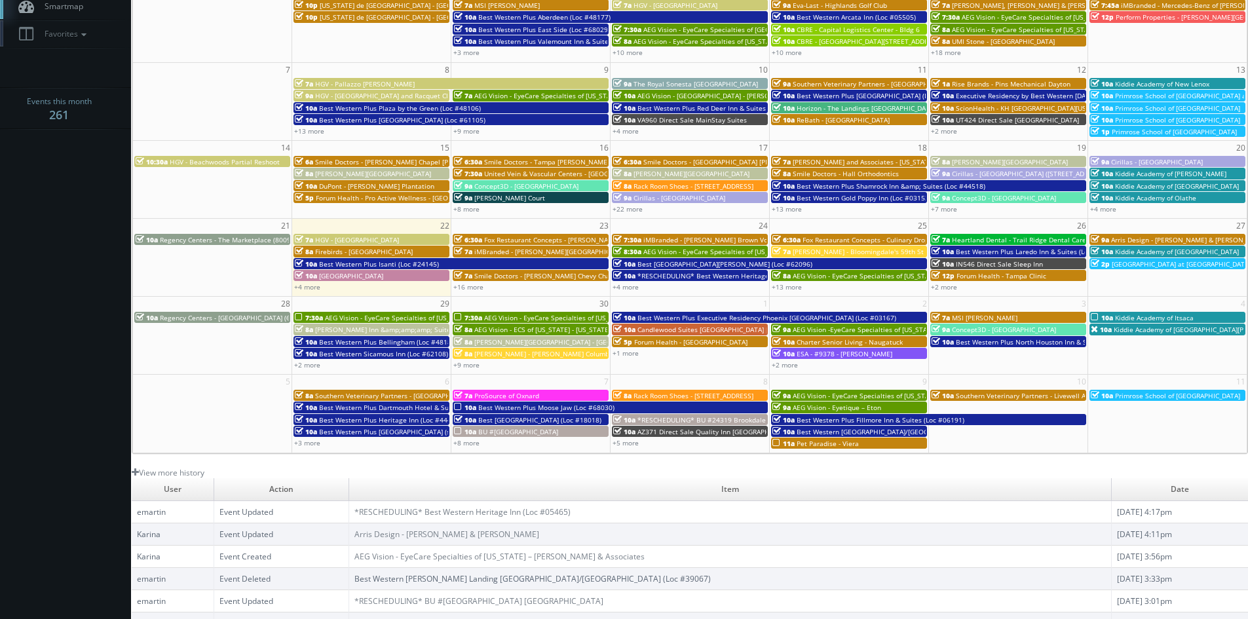
scroll to position [0, 0]
